Goal: Check status

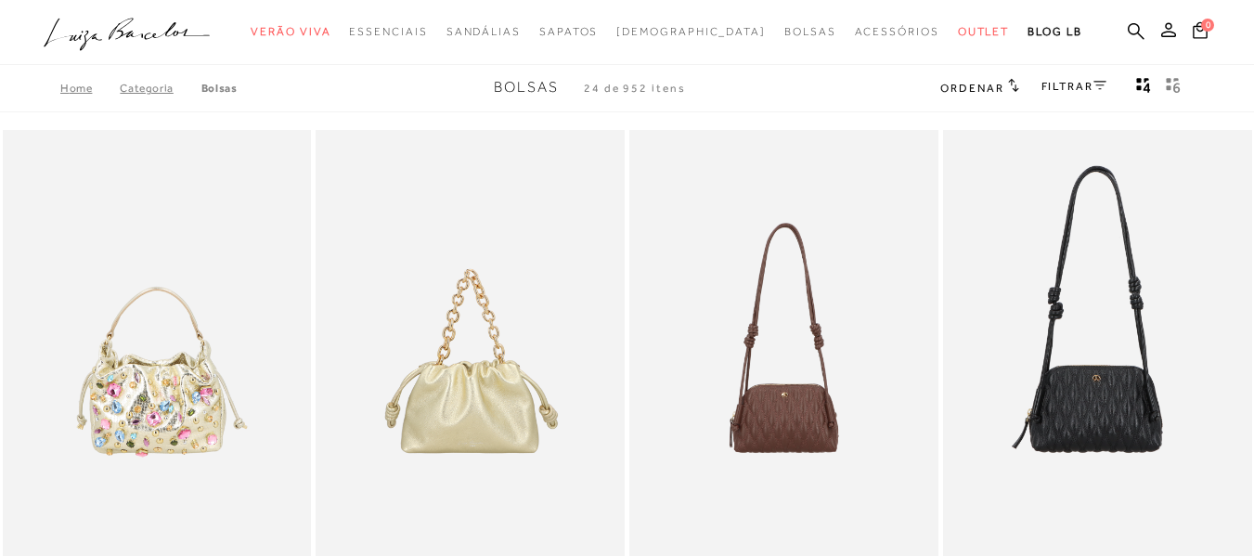
click at [1162, 30] on icon at bounding box center [1169, 29] width 15 height 15
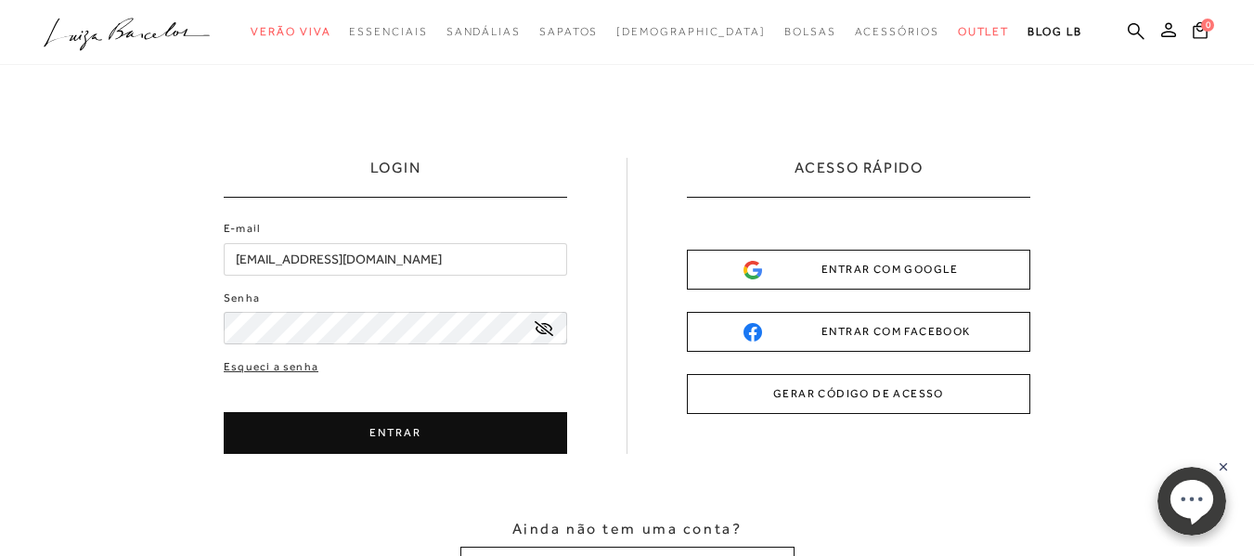
click at [401, 426] on button "ENTRAR" at bounding box center [396, 433] width 344 height 42
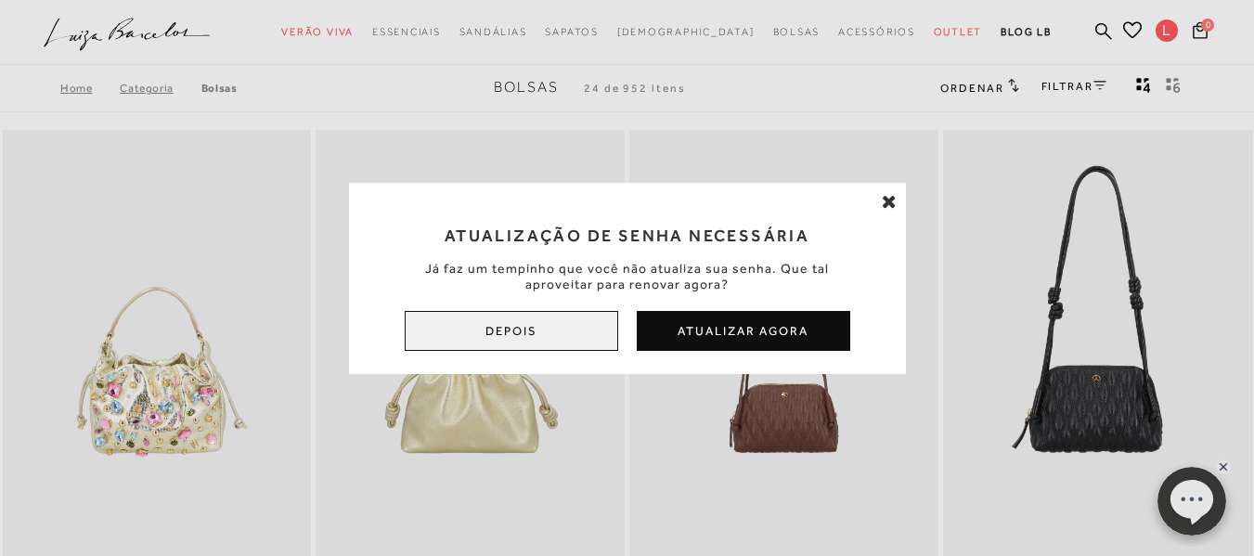
click at [568, 331] on button "Depois" at bounding box center [512, 331] width 214 height 40
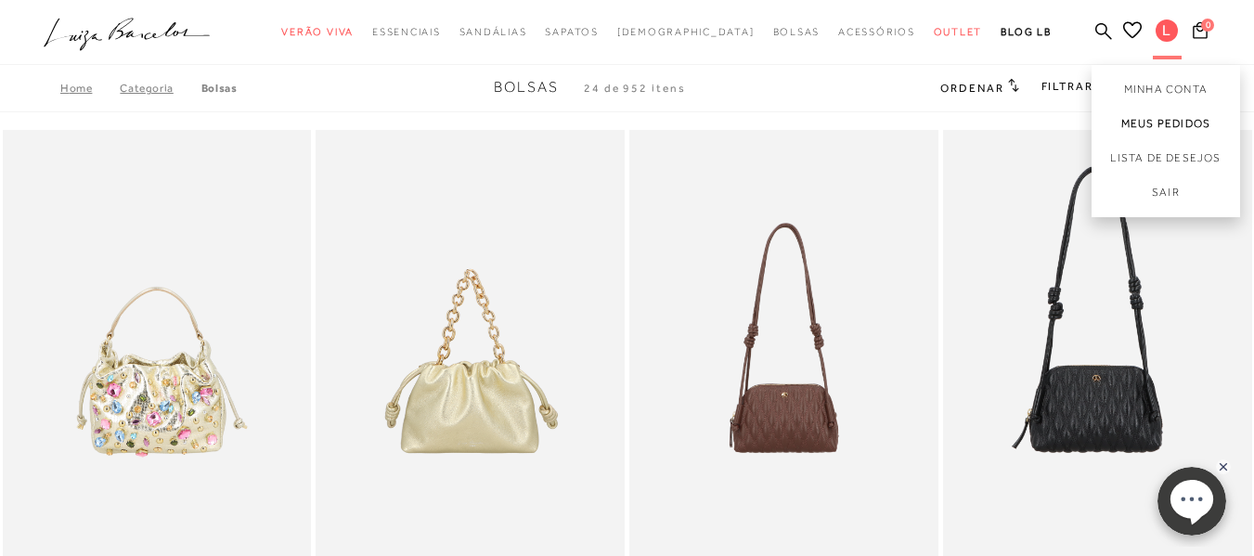
click at [1132, 126] on link "Meus Pedidos" at bounding box center [1166, 124] width 149 height 34
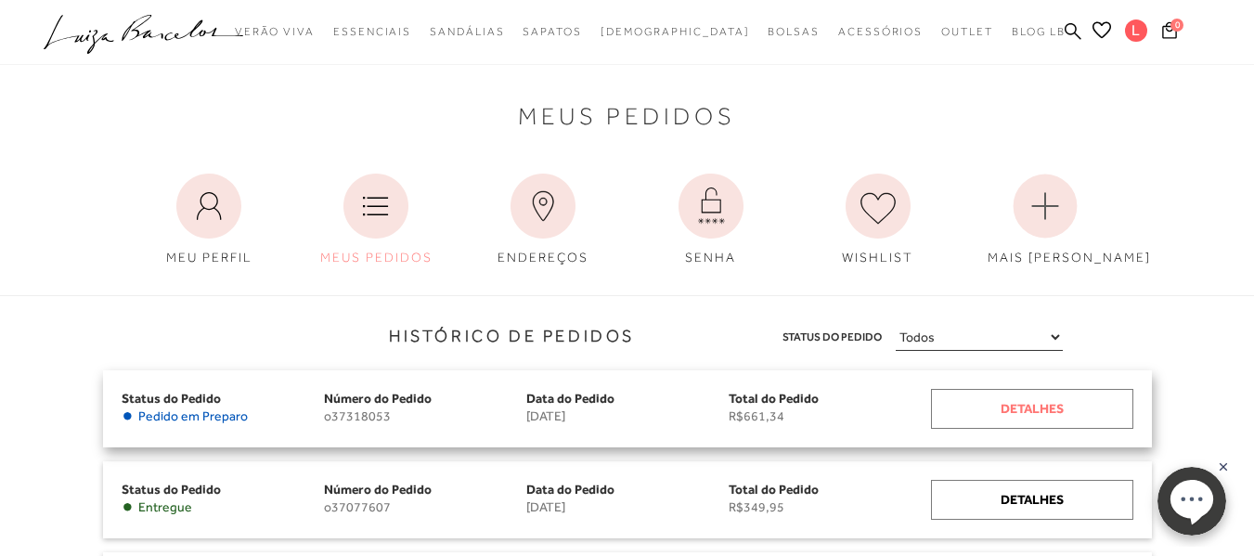
click at [1022, 409] on div "Detalhes" at bounding box center [1032, 409] width 202 height 40
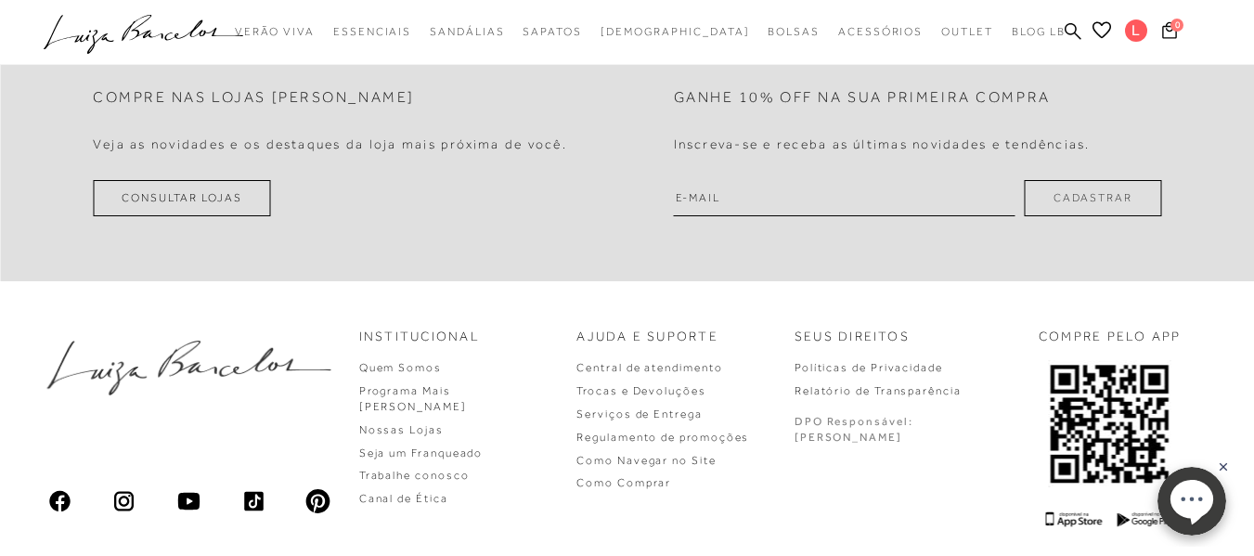
scroll to position [1114, 0]
